Goal: Transaction & Acquisition: Purchase product/service

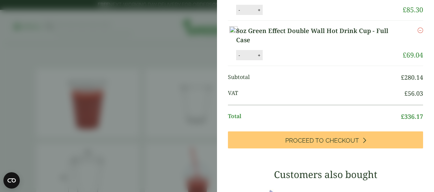
scroll to position [154, 0]
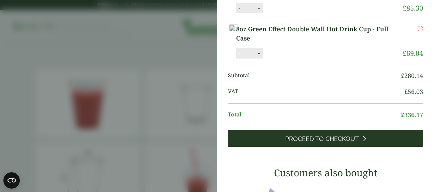
click at [330, 143] on span "Proceed to Checkout" at bounding box center [322, 139] width 74 height 8
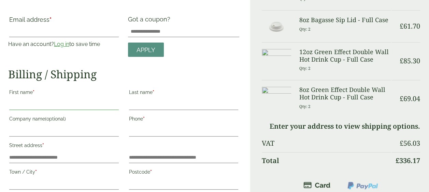
click at [26, 104] on input "First name *" at bounding box center [63, 104] width 109 height 11
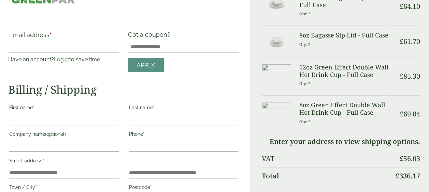
scroll to position [23, 0]
click at [33, 124] on input "First name *" at bounding box center [63, 120] width 109 height 11
click at [172, 89] on h2 "Billing / Shipping" at bounding box center [123, 90] width 231 height 13
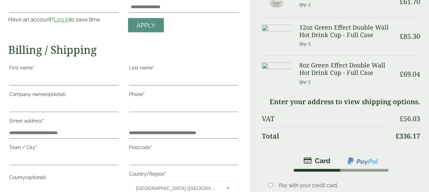
scroll to position [63, 0]
click at [31, 82] on input "First name *" at bounding box center [63, 80] width 109 height 11
click at [107, 80] on input "First name *" at bounding box center [63, 80] width 109 height 11
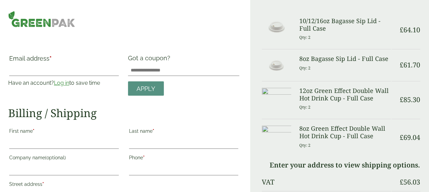
click at [334, 97] on h3 "12oz Green Effect Double Wall Hot Drink Cup - Full Case" at bounding box center [344, 94] width 91 height 15
click at [180, 25] on div at bounding box center [123, 19] width 239 height 16
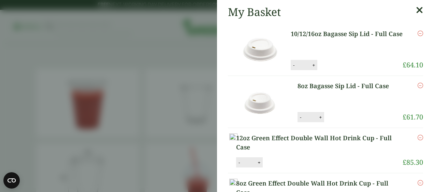
scroll to position [47, 0]
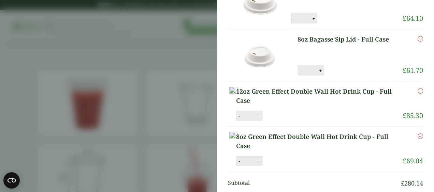
click at [321, 100] on link "12oz Green Effect Double Wall Hot Drink Cup - Full Case" at bounding box center [319, 96] width 166 height 18
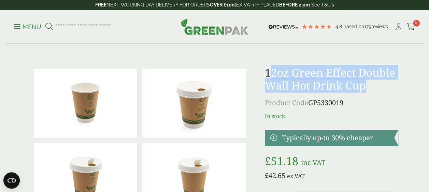
drag, startPoint x: 376, startPoint y: 86, endPoint x: 270, endPoint y: 72, distance: 107.6
click at [270, 72] on h1 "12oz Green Effect Double Wall Hot Drink Cup" at bounding box center [331, 79] width 133 height 26
copy h1 "2oz Green Effect Double Wall Hot Drink Cup"
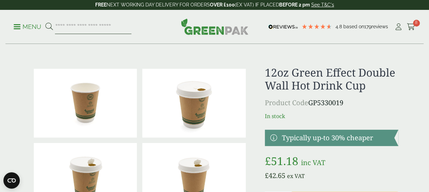
click at [94, 24] on input "search" at bounding box center [93, 27] width 76 height 14
paste input "**********"
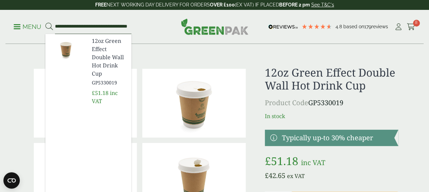
click at [70, 28] on input "**********" at bounding box center [93, 27] width 76 height 14
type input "**********"
click at [45, 23] on button at bounding box center [49, 27] width 8 height 9
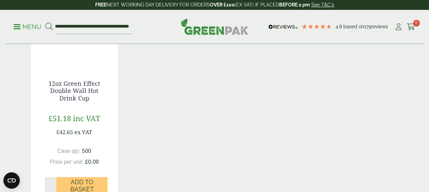
scroll to position [167, 0]
